Goal: Information Seeking & Learning: Compare options

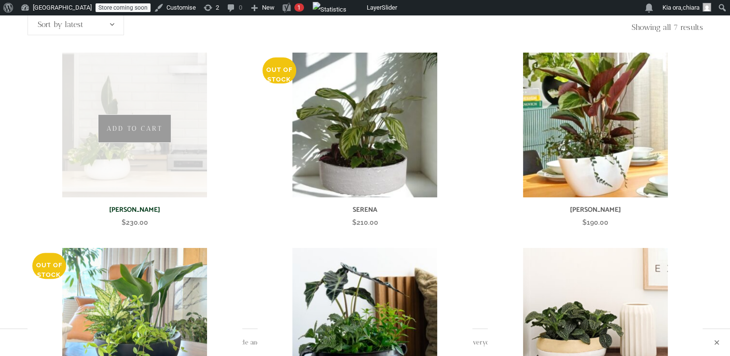
scroll to position [236, 0]
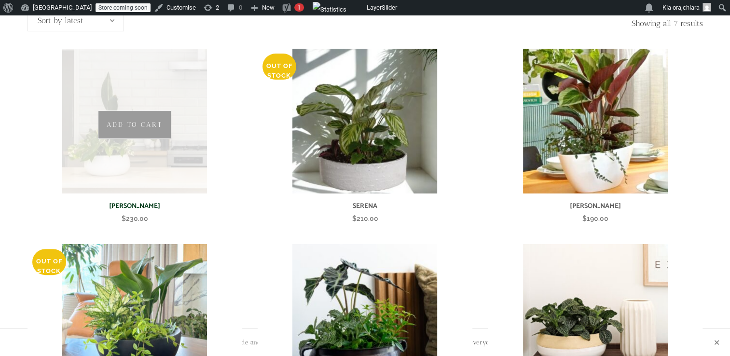
click at [181, 148] on img at bounding box center [134, 121] width 145 height 145
click at [159, 141] on img at bounding box center [134, 121] width 145 height 145
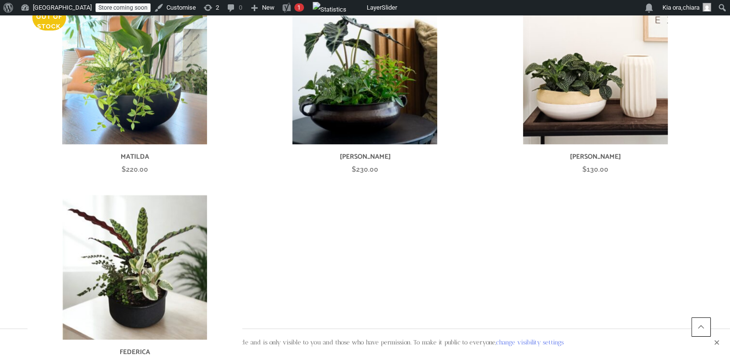
scroll to position [488, 0]
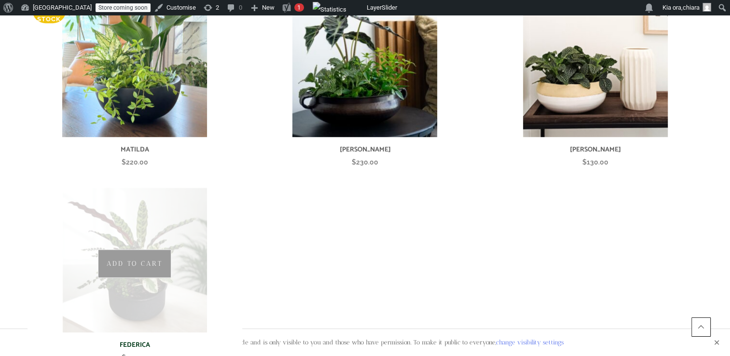
click at [129, 287] on img at bounding box center [134, 260] width 145 height 145
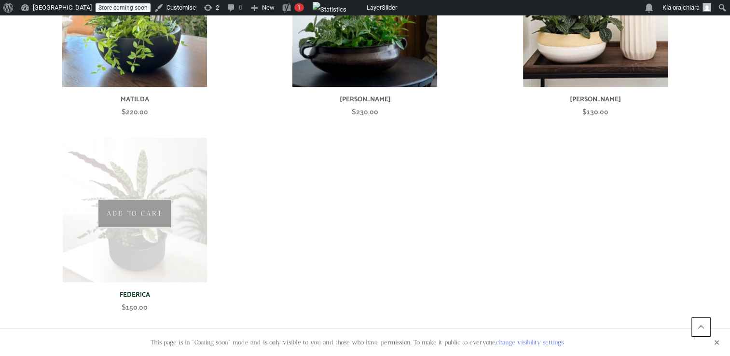
scroll to position [546, 0]
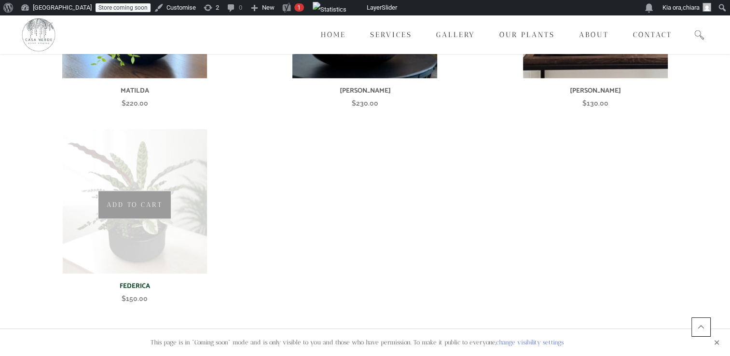
click at [164, 210] on img at bounding box center [134, 201] width 145 height 145
